Goal: Transaction & Acquisition: Subscribe to service/newsletter

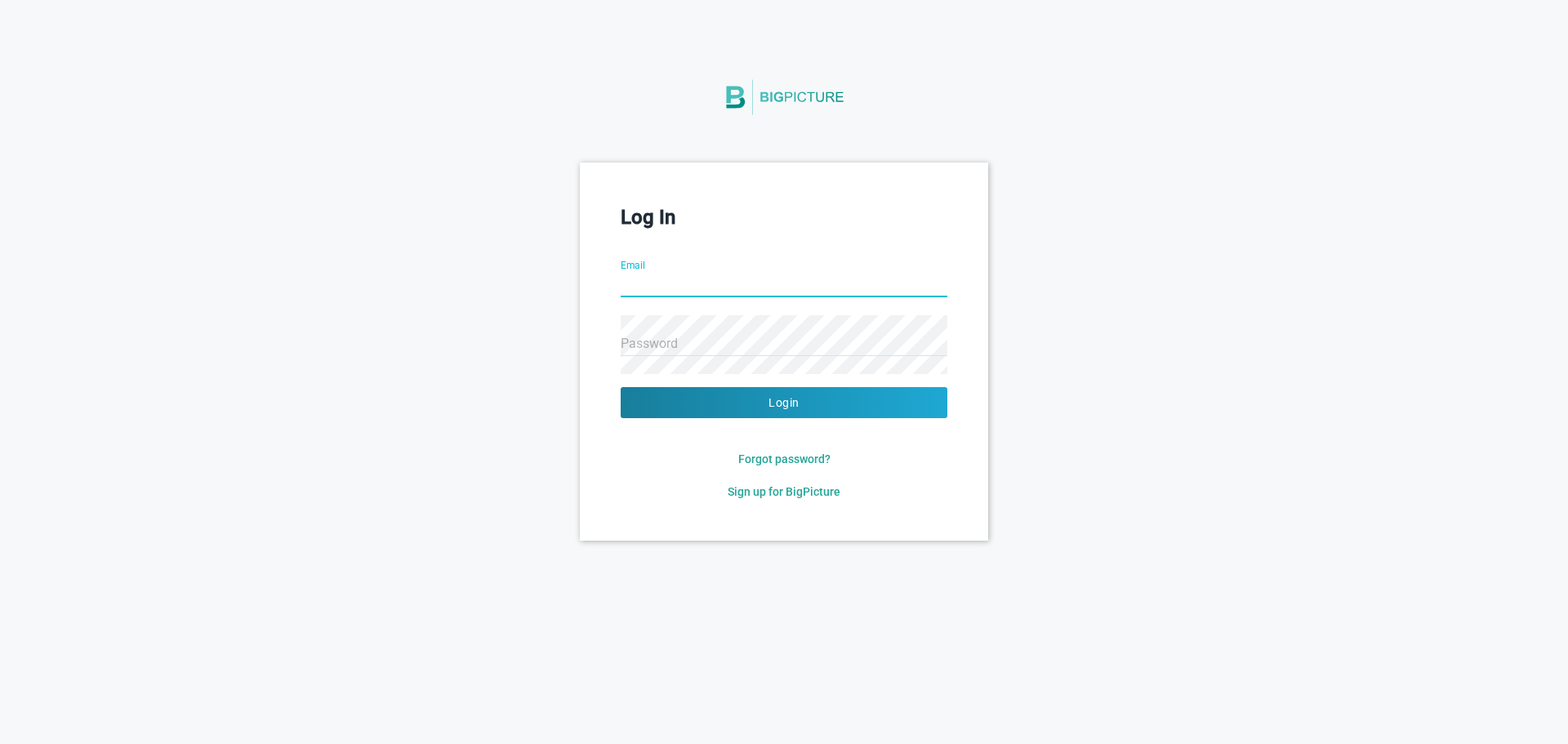
click at [704, 290] on input "Email" at bounding box center [784, 286] width 327 height 59
click at [752, 485] on span "Sign up for BigPicture" at bounding box center [784, 491] width 113 height 13
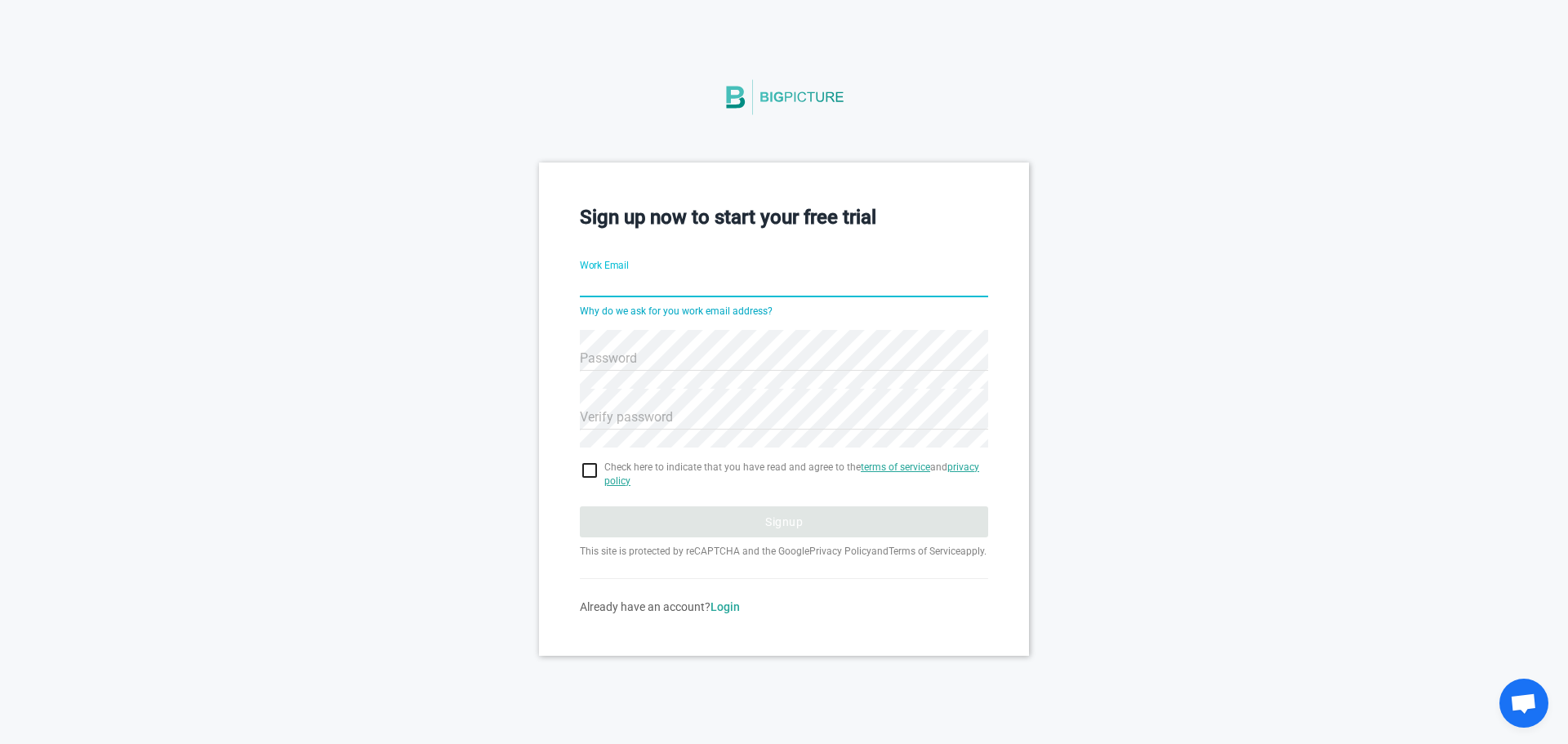
click at [644, 284] on input "Work Email" at bounding box center [784, 286] width 408 height 59
click at [677, 288] on input "Work Email" at bounding box center [784, 286] width 408 height 59
type input "[EMAIL_ADDRESS][DOMAIN_NAME]"
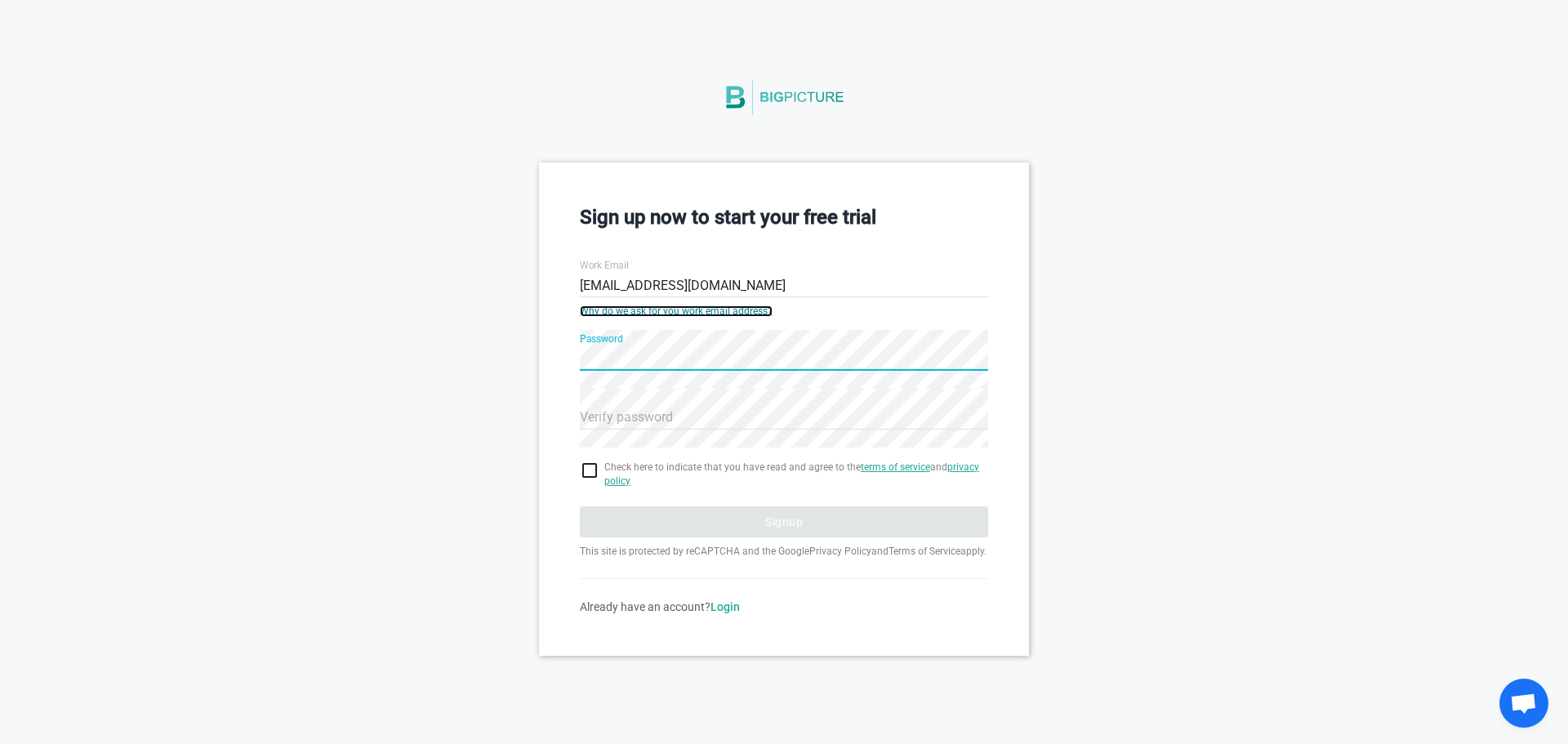
click at [670, 309] on link "Why do we ask for you work email address?" at bounding box center [677, 311] width 193 height 11
click at [574, 368] on div "Sign up now to start your free trial Work Email [EMAIL_ADDRESS][DOMAIN_NAME] Wh…" at bounding box center [784, 408] width 490 height 492
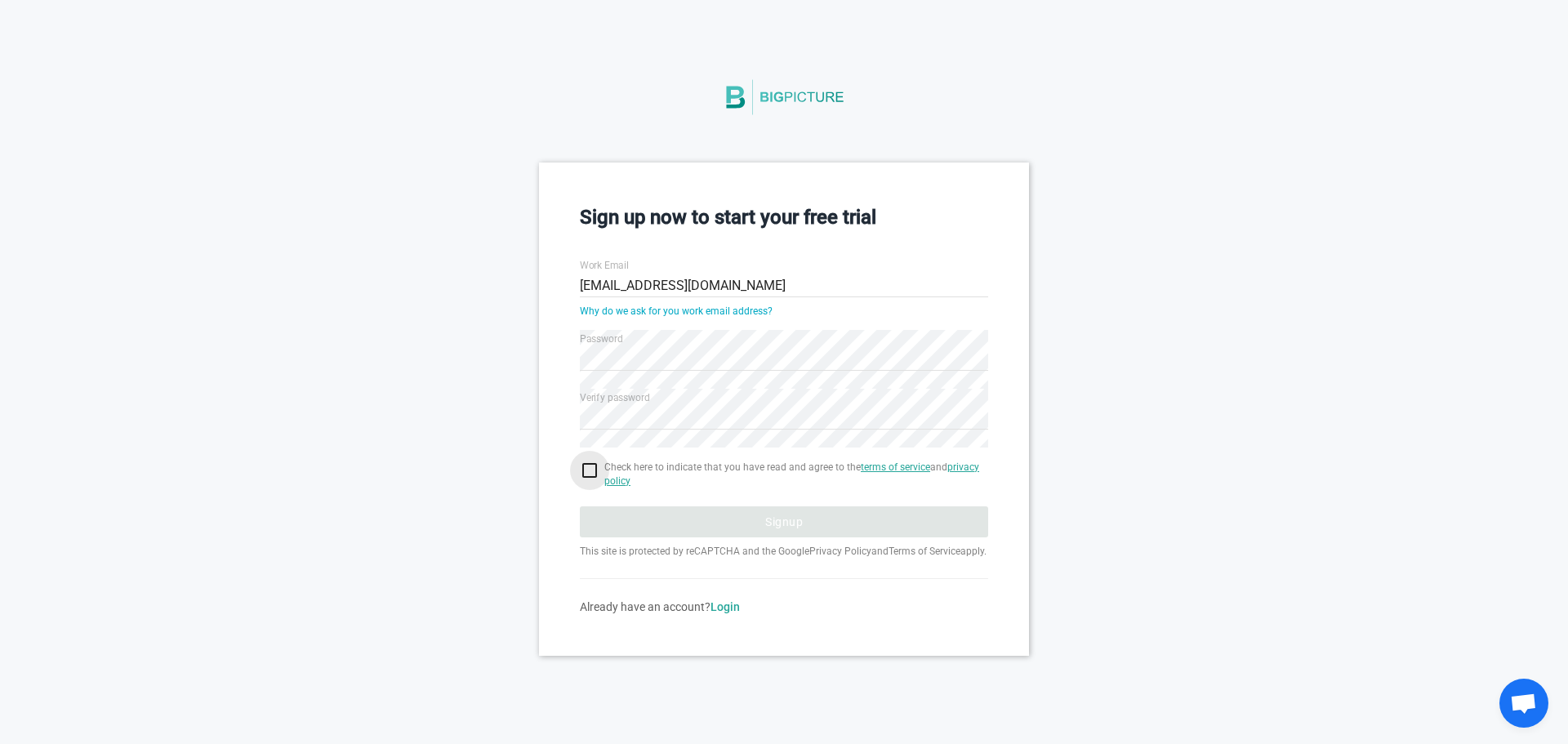
click at [588, 470] on input "checkbox" at bounding box center [784, 470] width 408 height 20
checkbox input "true"
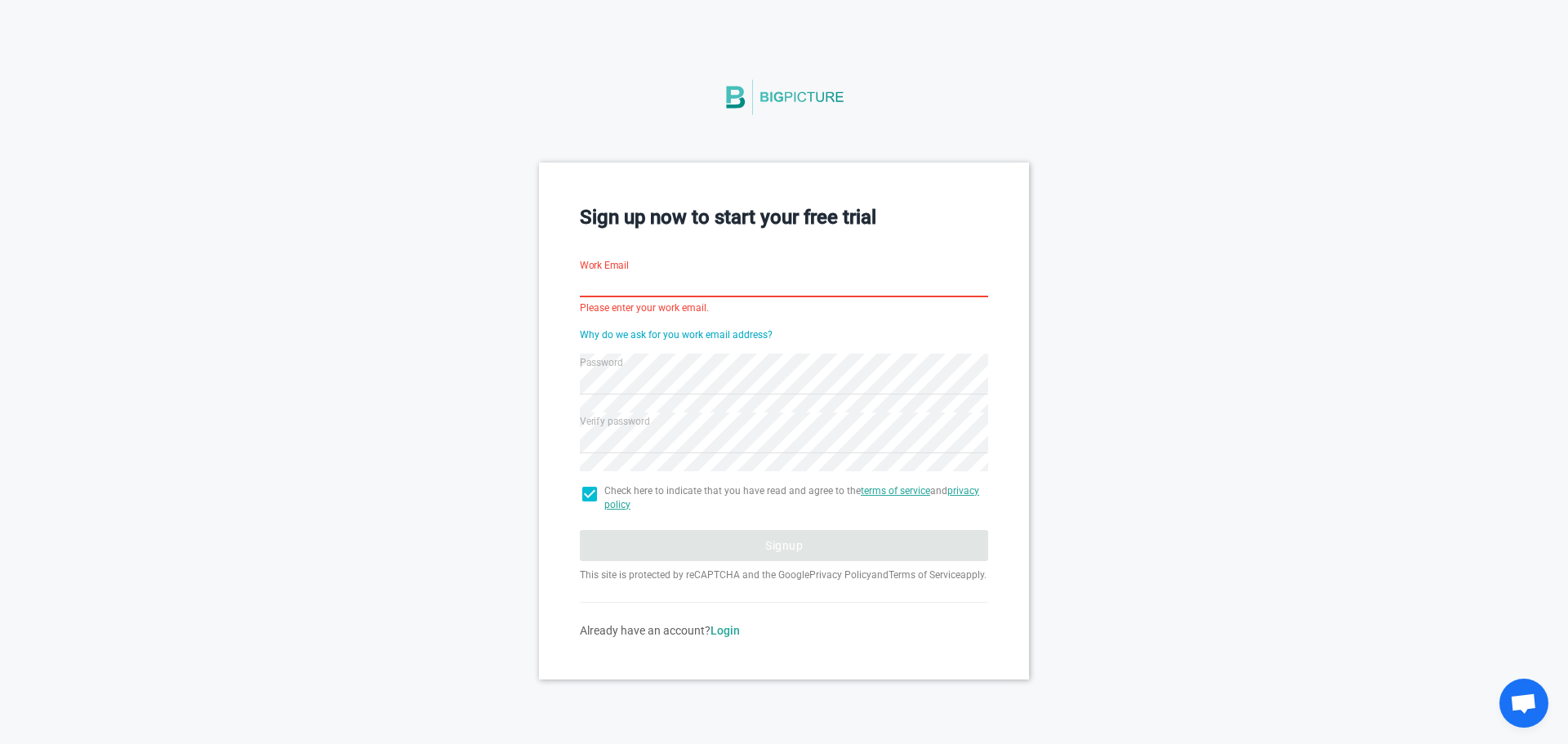
click at [656, 288] on input "Work Email" at bounding box center [784, 286] width 408 height 59
type input "[EMAIL_ADDRESS][PERSON_NAME][DOMAIN_NAME]"
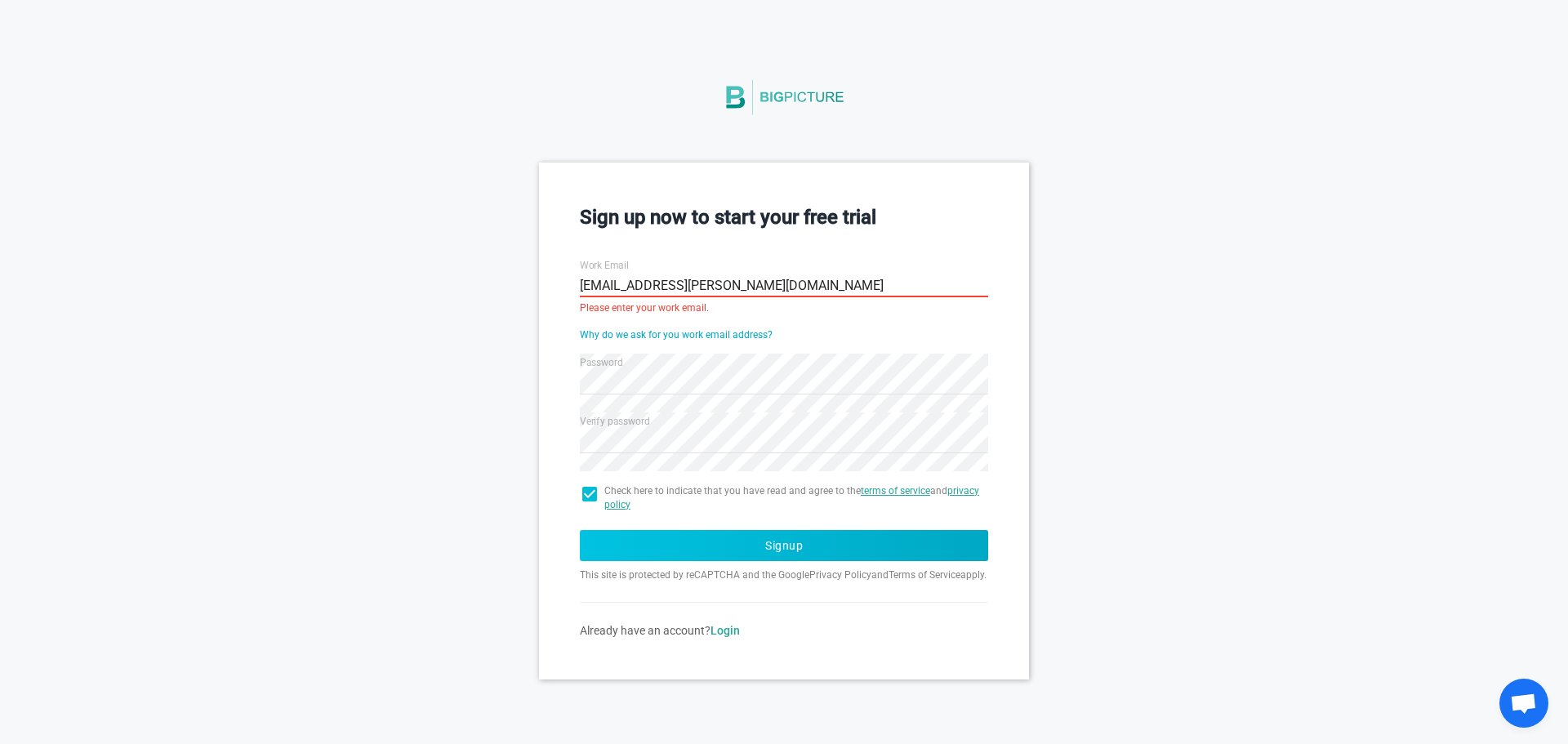
click at [756, 542] on button "Signup" at bounding box center [784, 545] width 408 height 31
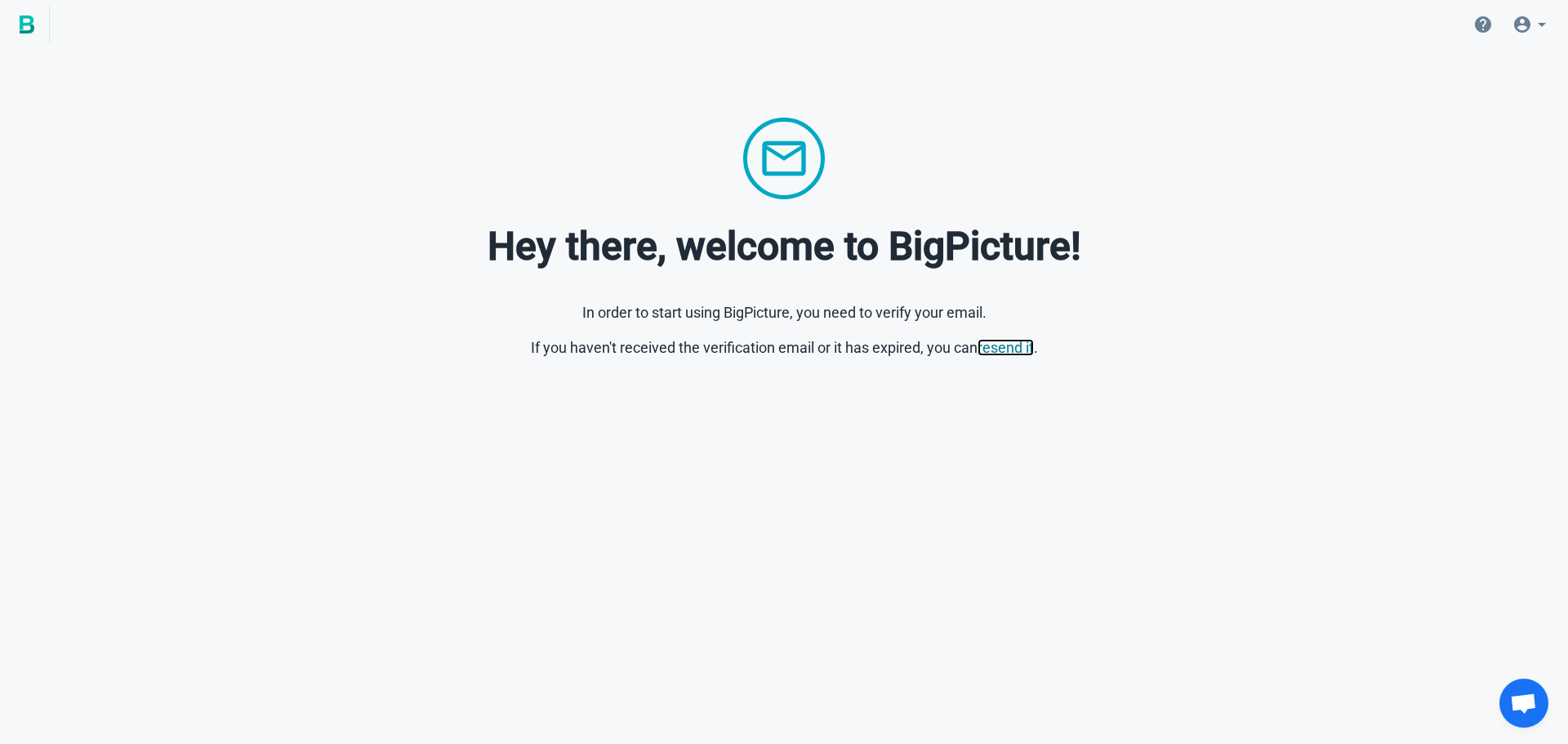
click at [1008, 350] on link "resend it" at bounding box center [1005, 347] width 56 height 17
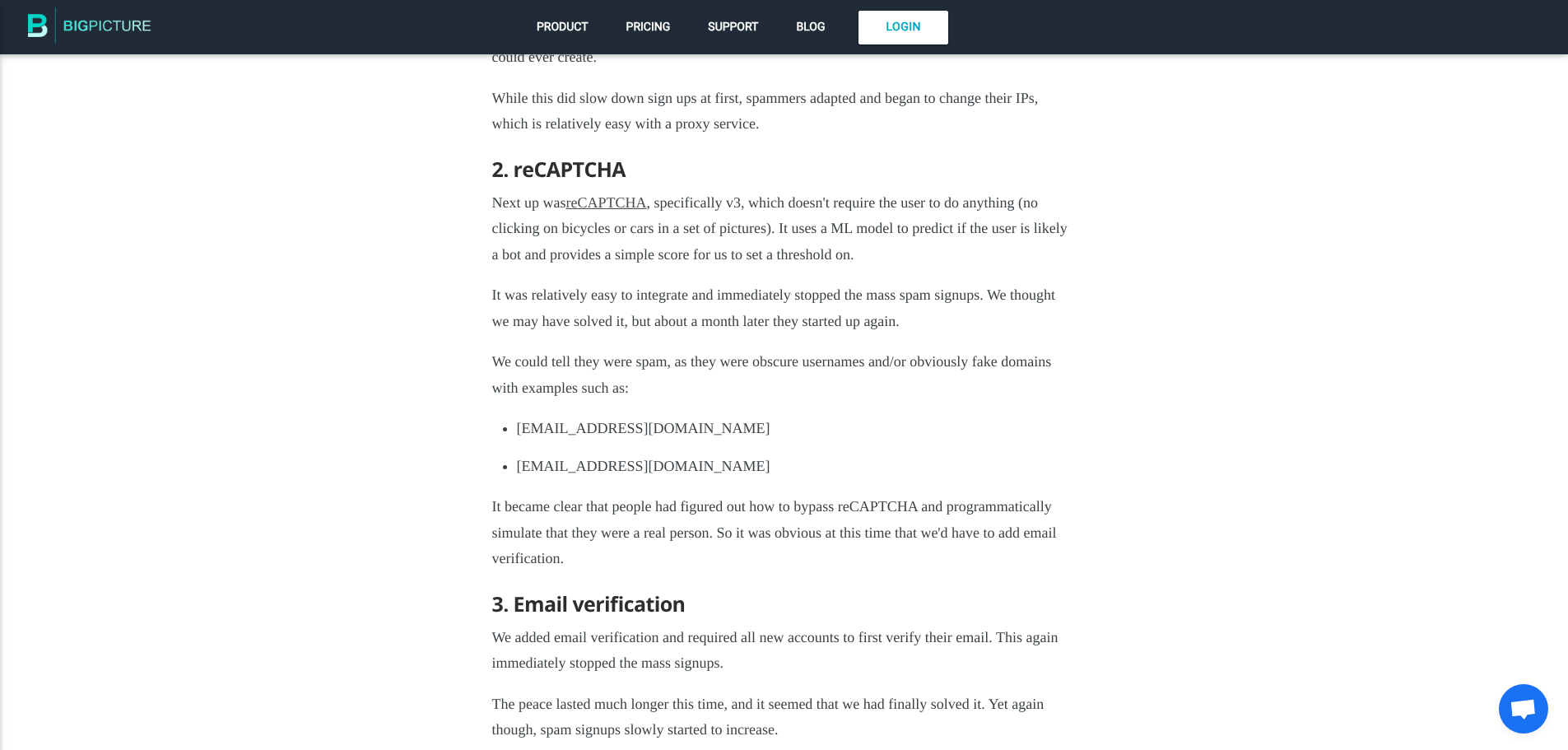
scroll to position [1563, 0]
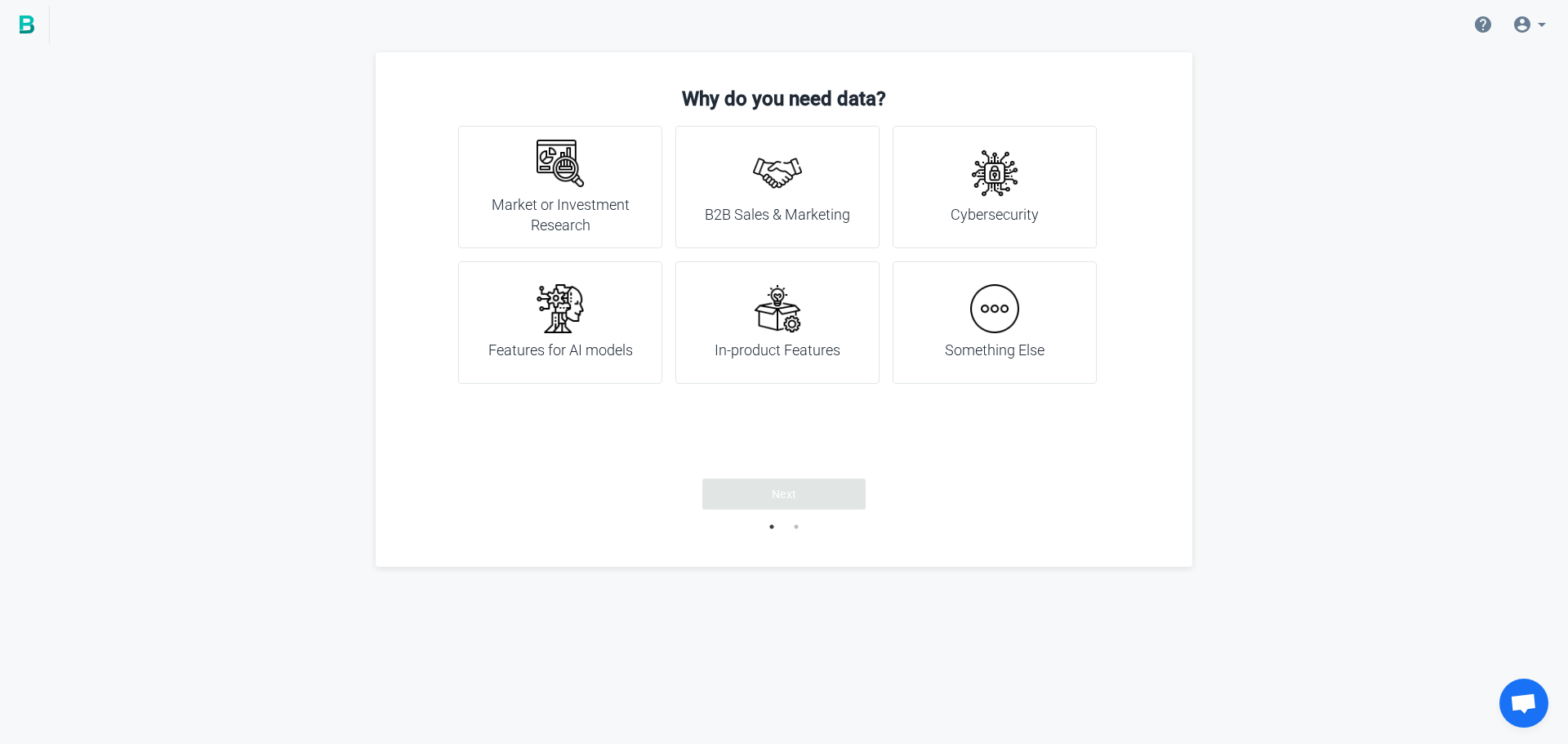
click at [996, 311] on img at bounding box center [995, 308] width 49 height 49
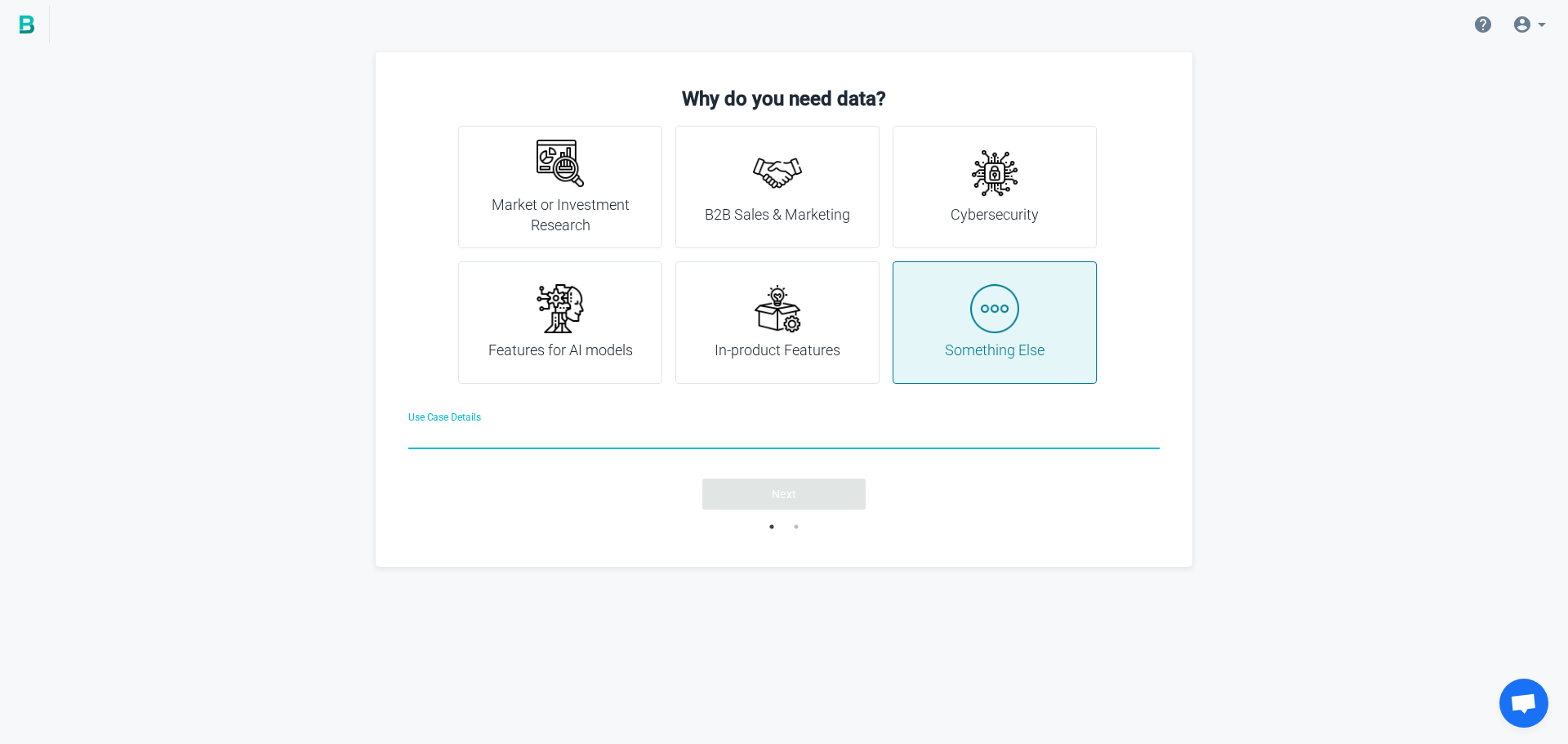
click at [791, 438] on input "Use Case Details" at bounding box center [784, 438] width 751 height 59
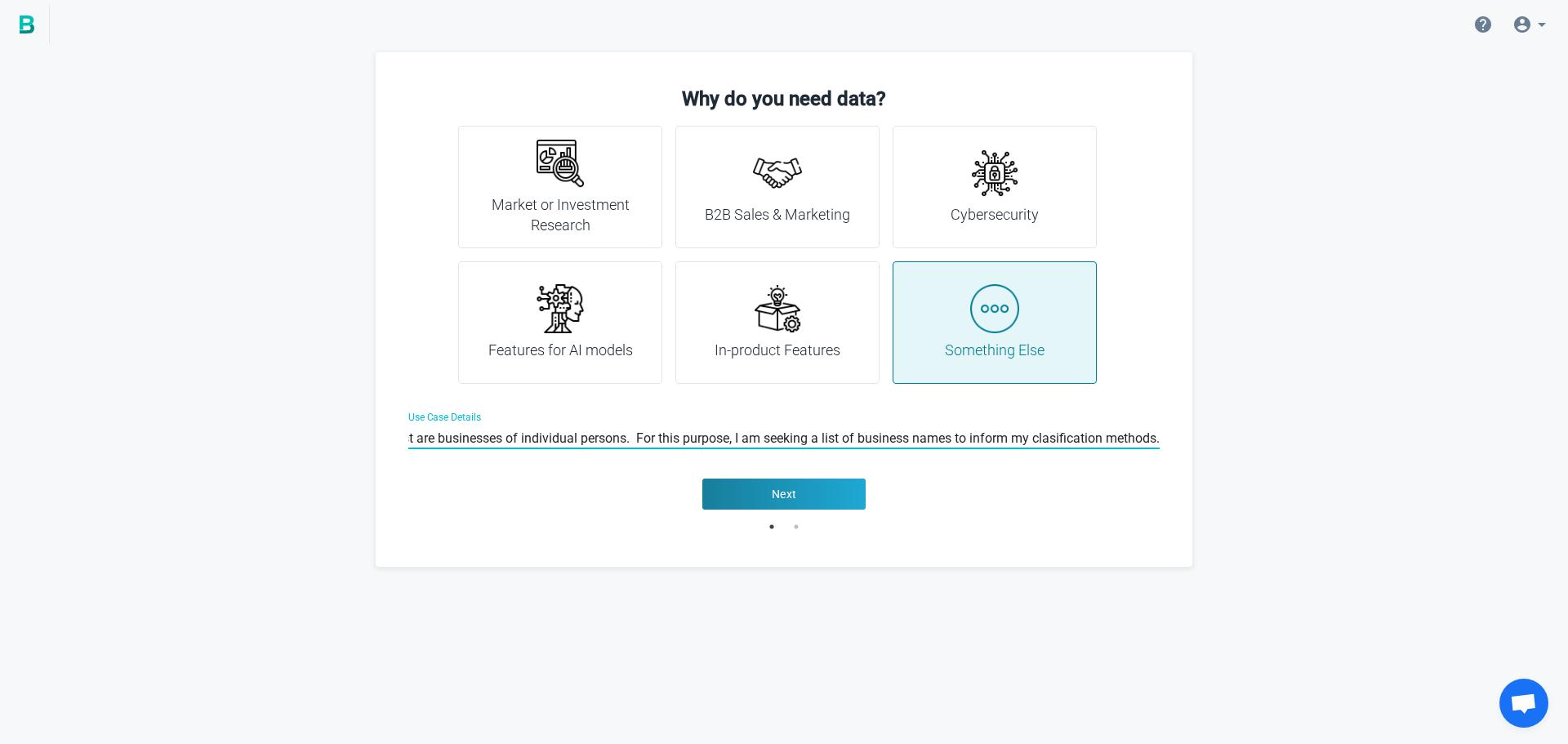
scroll to position [0, 327]
type input "I am attempting to determine whether the names in a list are businesses of indi…"
click at [787, 492] on span "Next" at bounding box center [784, 493] width 25 height 16
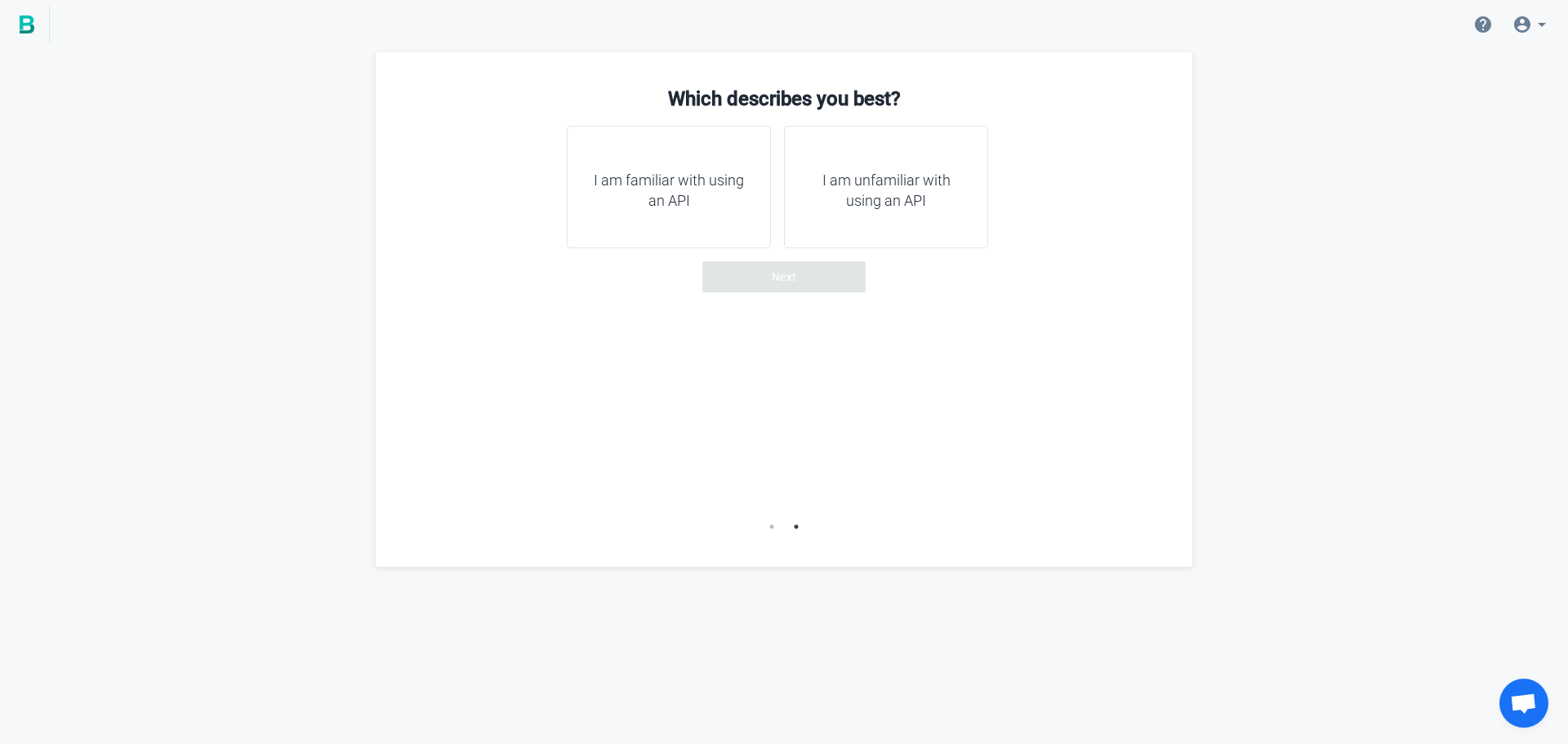
click at [840, 204] on h4 "I am unfamiliar with using an API" at bounding box center [886, 191] width 163 height 42
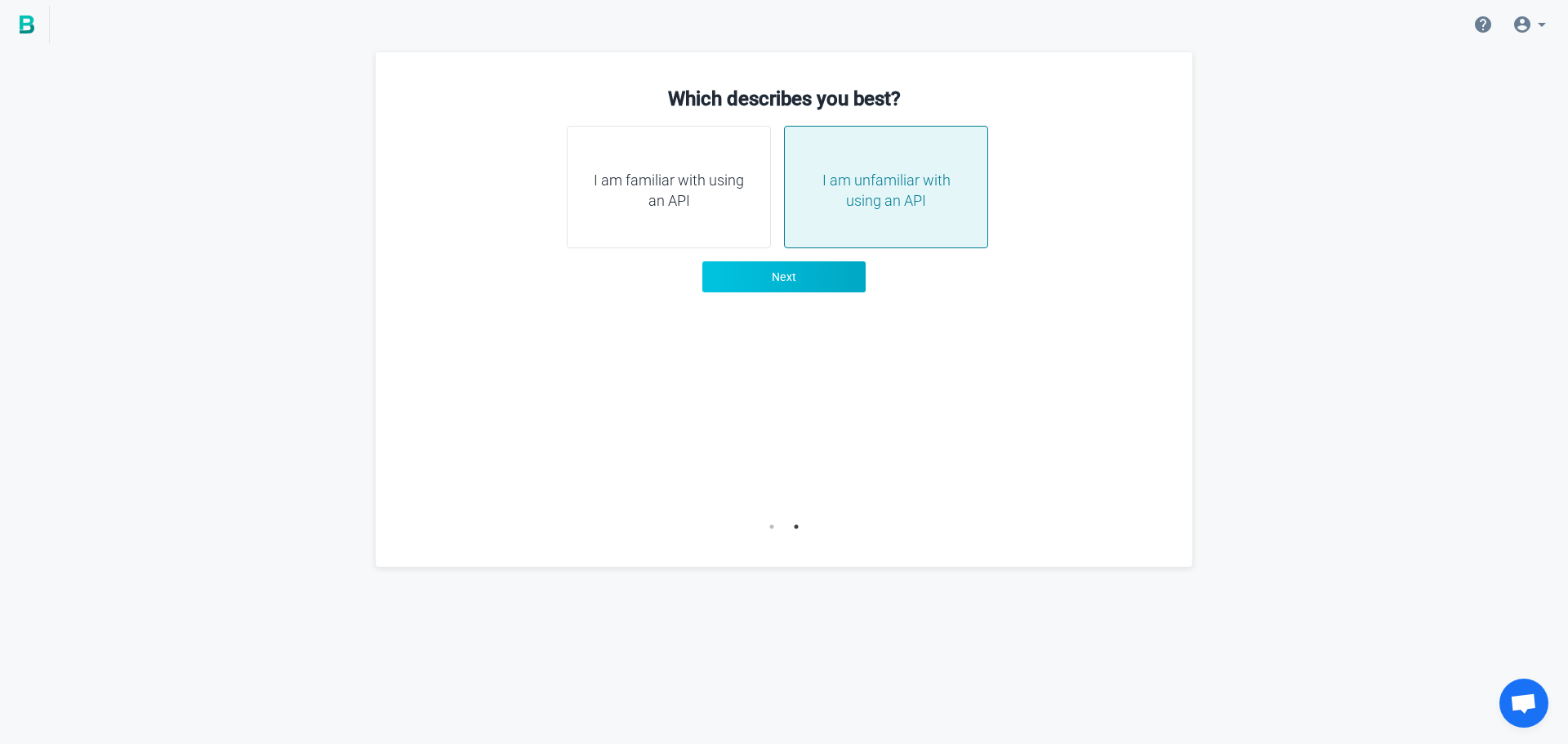
click at [772, 279] on span "Next" at bounding box center [784, 276] width 25 height 16
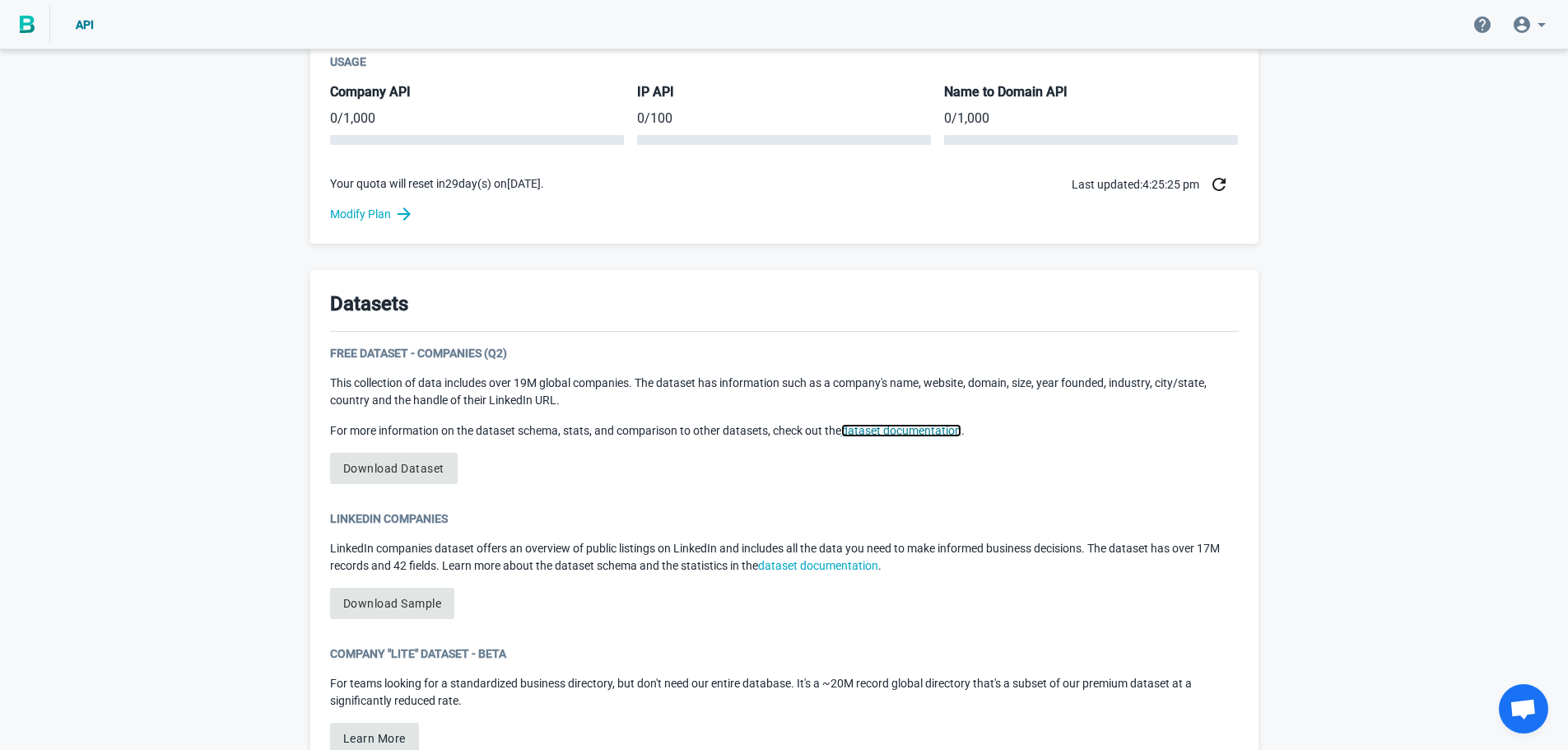
scroll to position [740, 0]
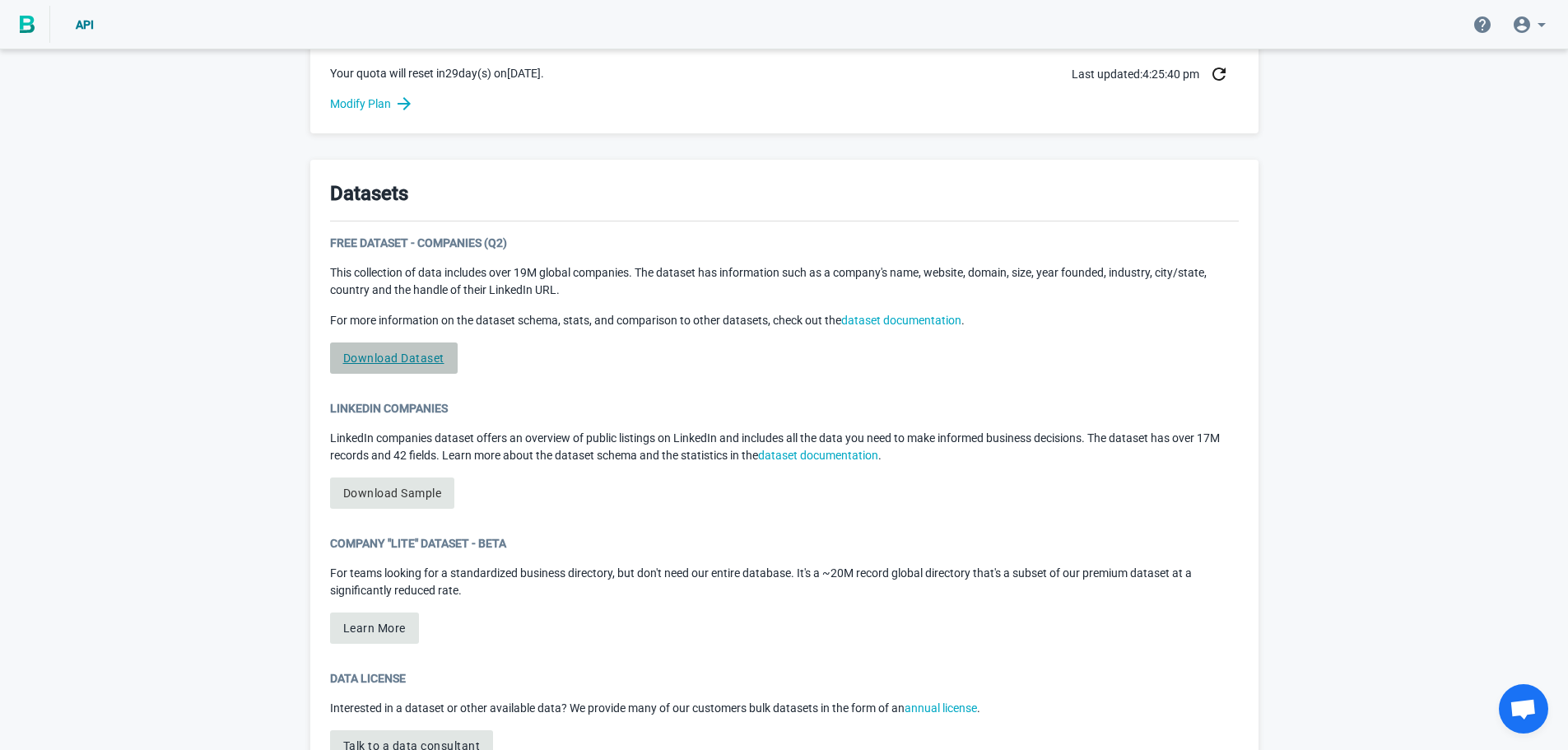
click at [394, 361] on link "Download Dataset" at bounding box center [394, 358] width 128 height 32
click at [409, 360] on link "Download Dataset" at bounding box center [394, 358] width 128 height 32
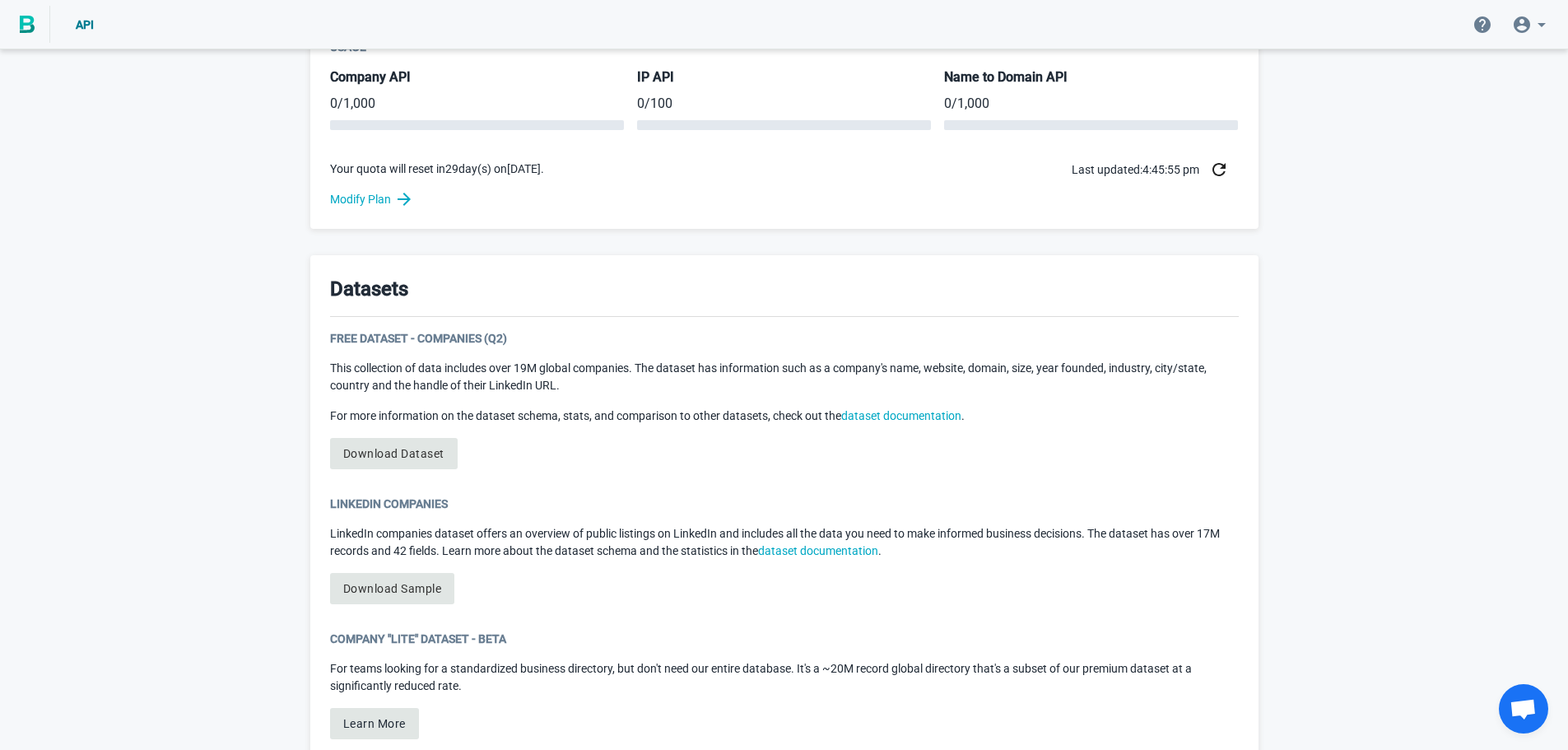
scroll to position [740, 0]
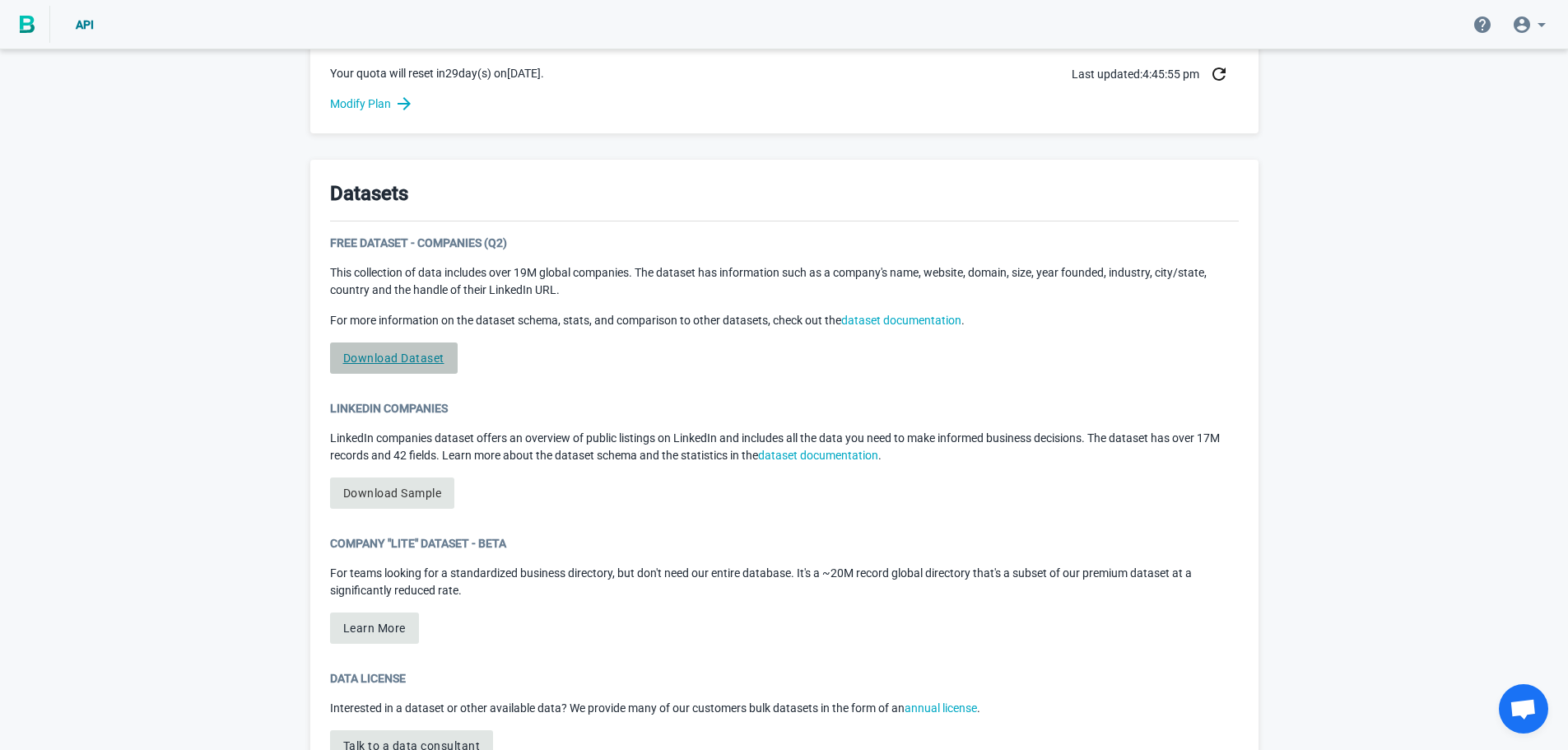
click at [381, 355] on link "Download Dataset" at bounding box center [394, 358] width 128 height 32
